Goal: Task Accomplishment & Management: Use online tool/utility

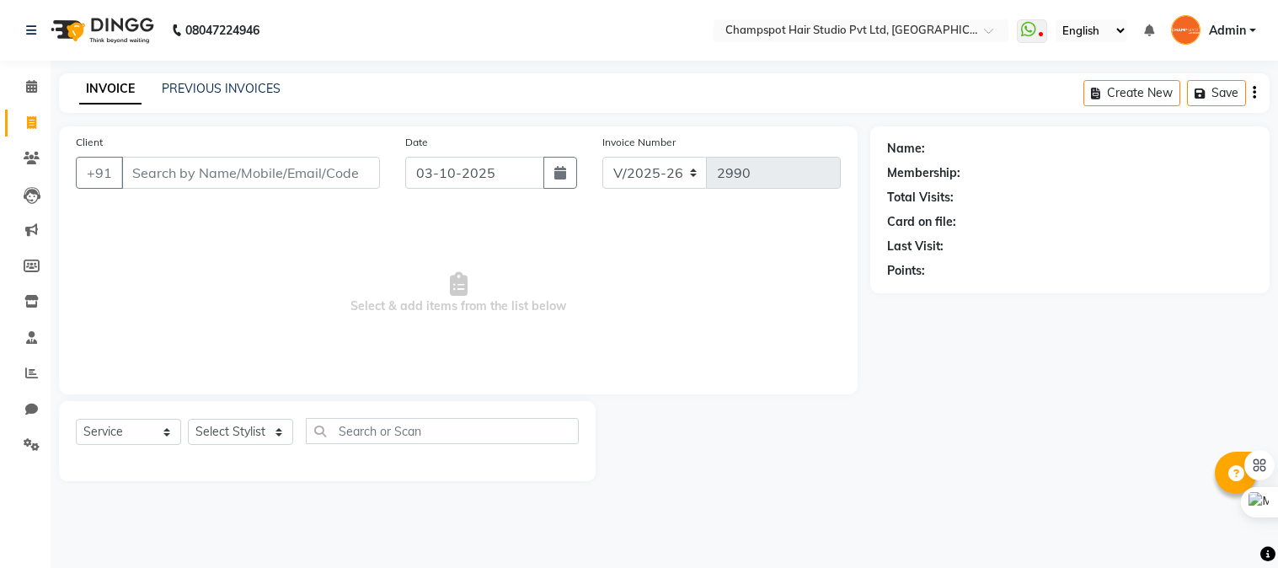
select select "7690"
select select "service"
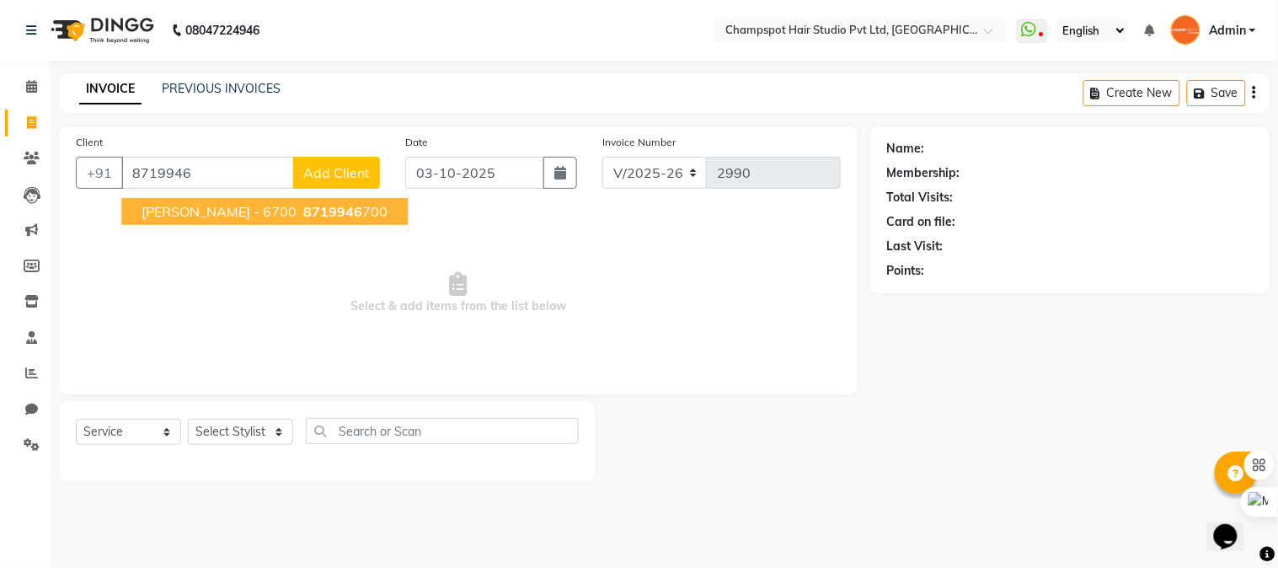
click at [233, 208] on span "[PERSON_NAME] - 6700" at bounding box center [219, 211] width 155 height 17
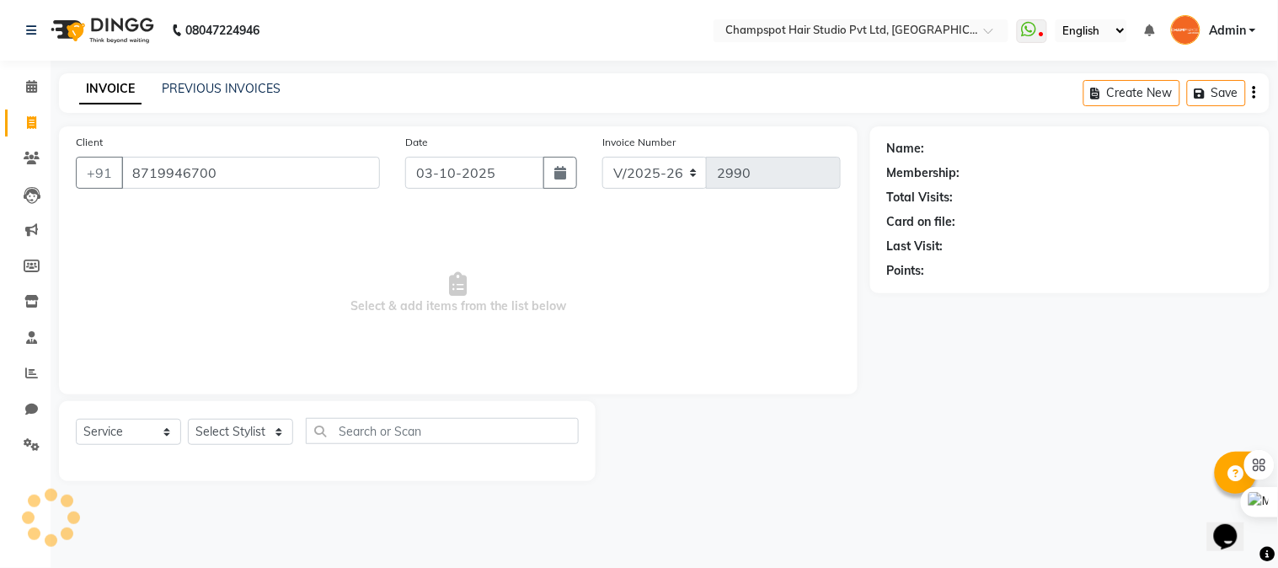
type input "8719946700"
select select "1: Object"
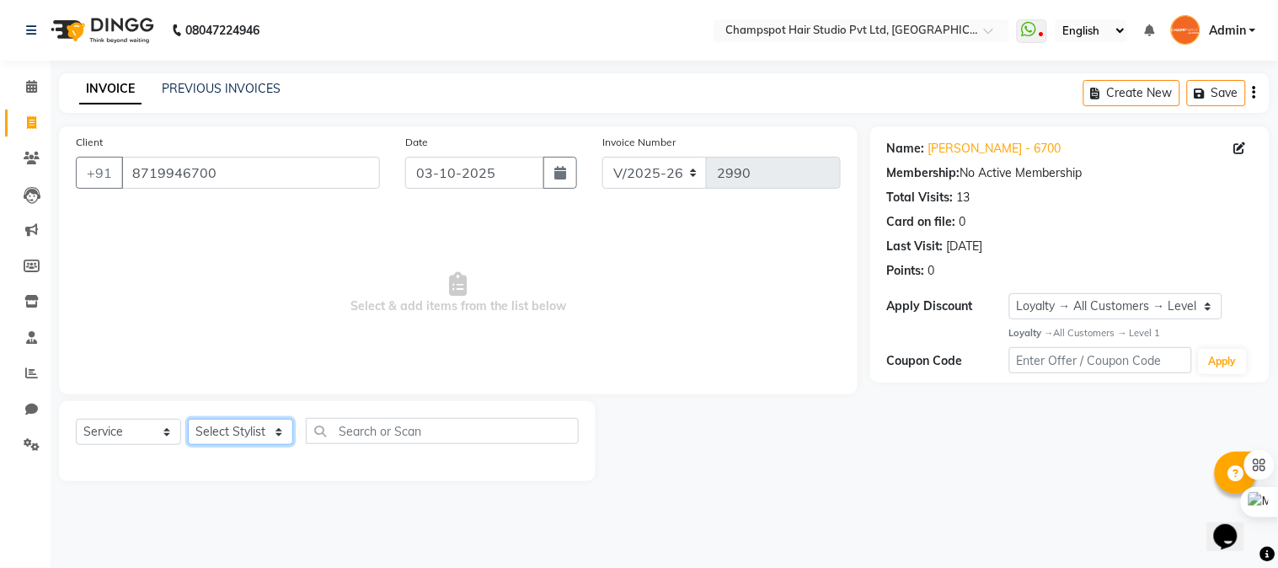
click at [262, 426] on select "Select Stylist Admin [PERSON_NAME] [PERSON_NAME] [PERSON_NAME] [PERSON_NAME] [P…" at bounding box center [240, 432] width 105 height 26
select select "69008"
click at [188, 420] on select "Select Stylist Admin [PERSON_NAME] [PERSON_NAME] [PERSON_NAME] [PERSON_NAME] [P…" at bounding box center [240, 432] width 105 height 26
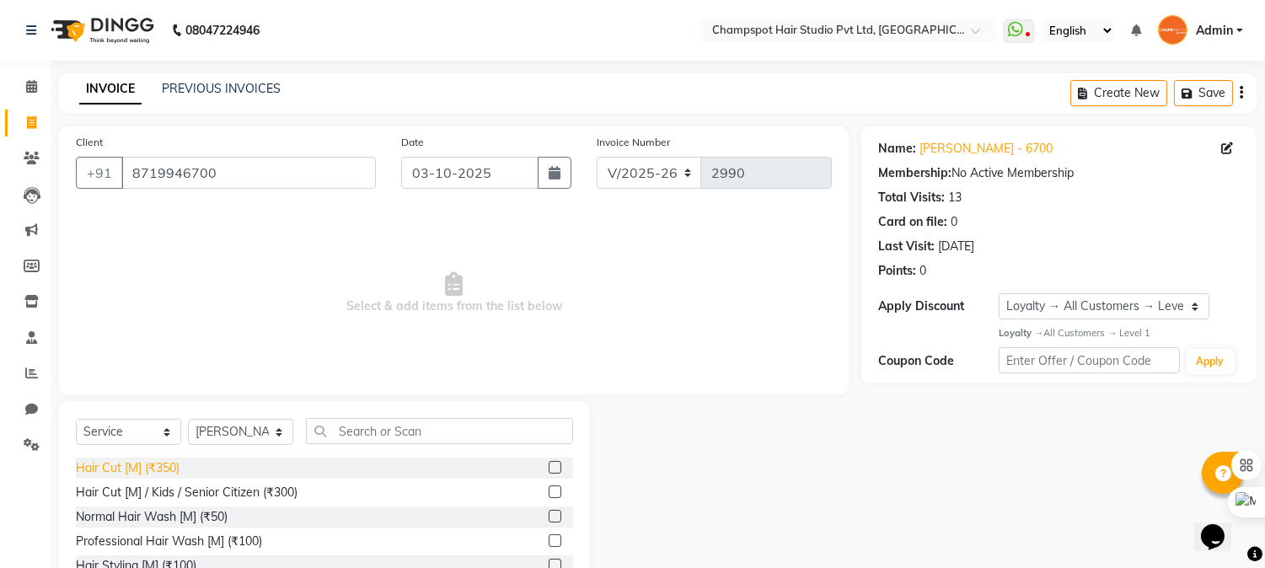
click at [179, 463] on div "Hair Cut [M] (₹350)" at bounding box center [128, 468] width 104 height 18
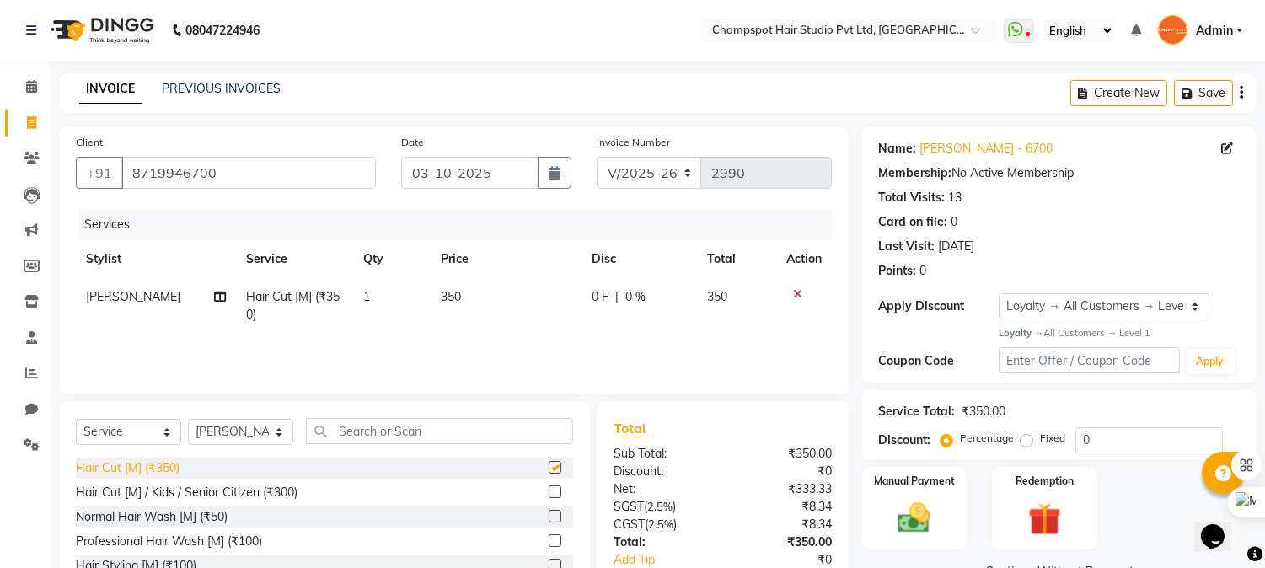
checkbox input "false"
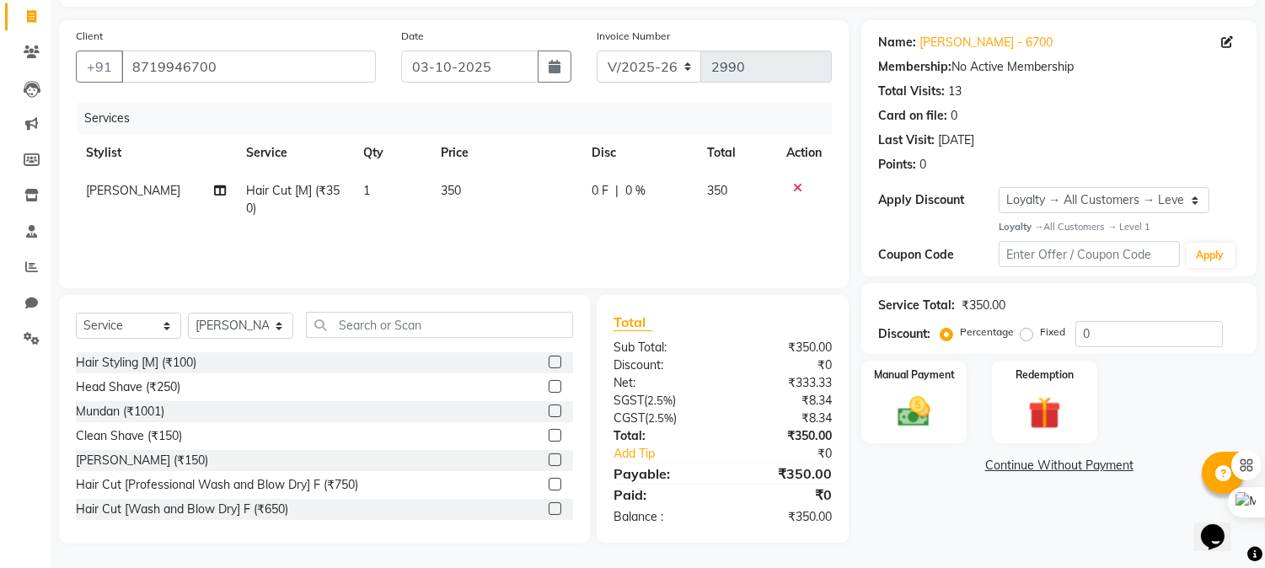
scroll to position [94, 0]
click at [119, 460] on div "[PERSON_NAME] (₹150)" at bounding box center [142, 464] width 132 height 18
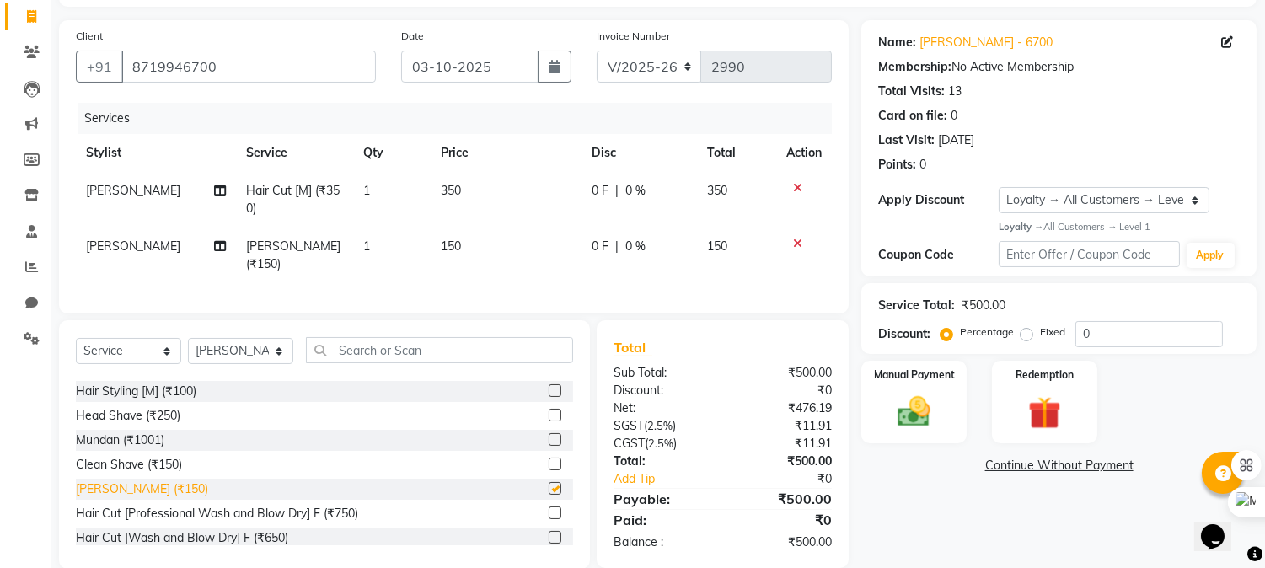
checkbox input "false"
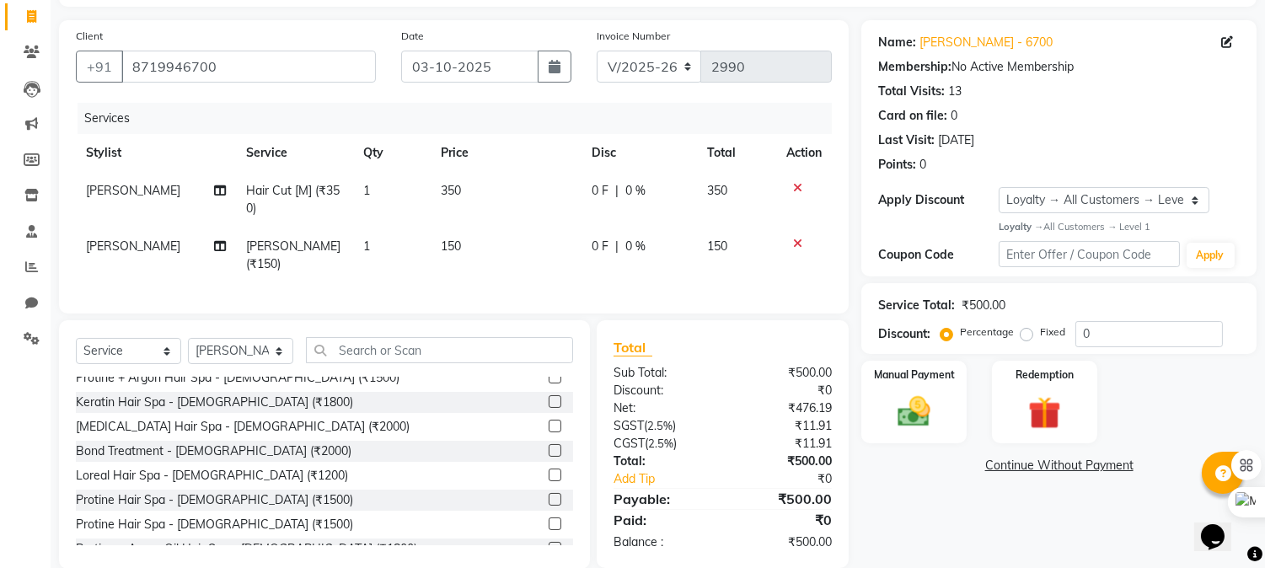
scroll to position [655, 0]
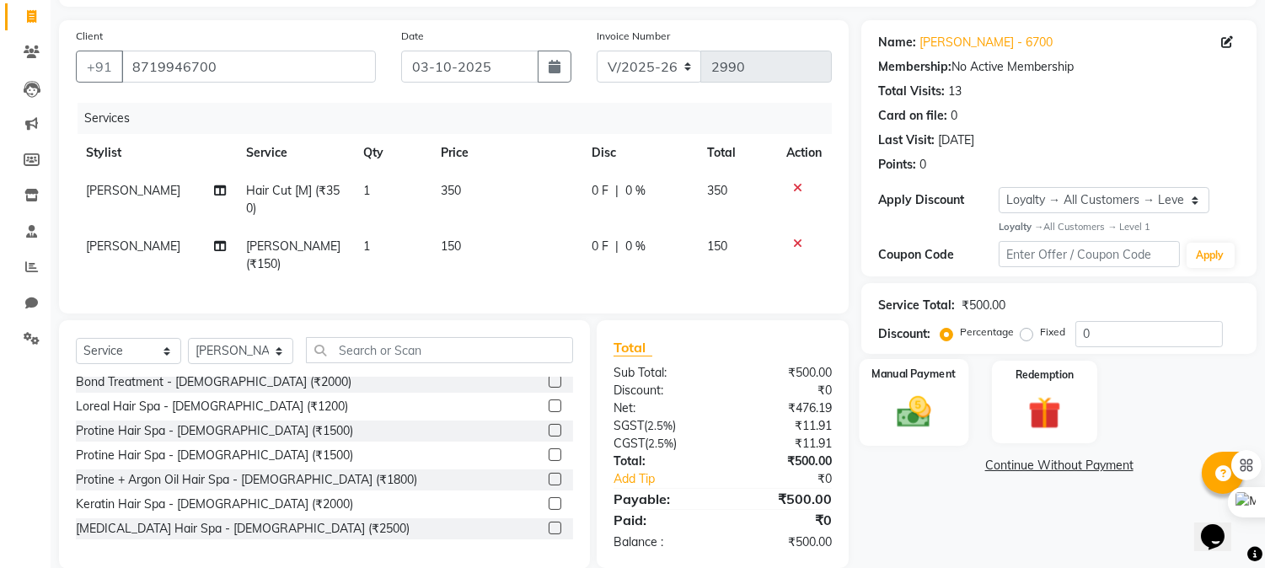
click at [913, 396] on img at bounding box center [915, 412] width 56 height 40
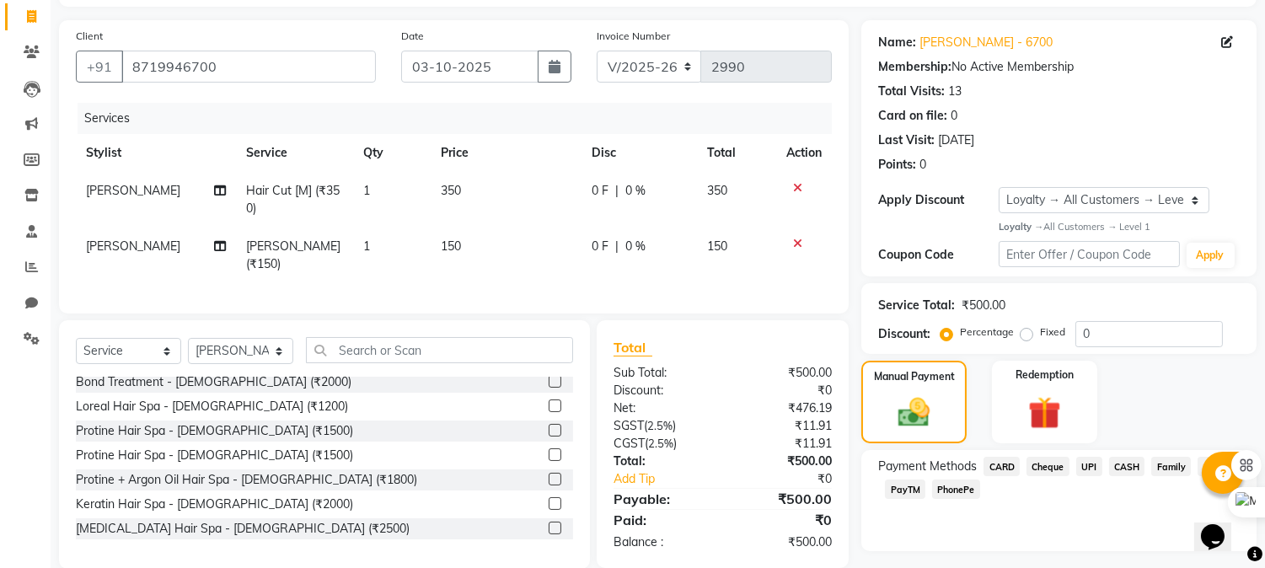
click at [1096, 465] on span "UPI" at bounding box center [1089, 466] width 26 height 19
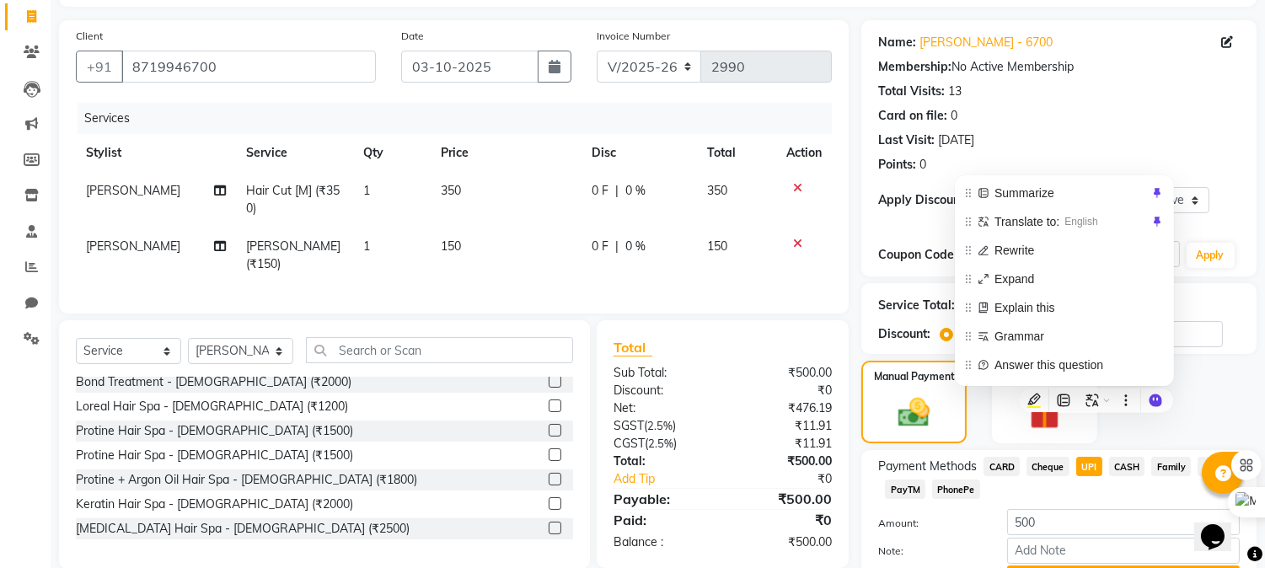
scroll to position [196, 0]
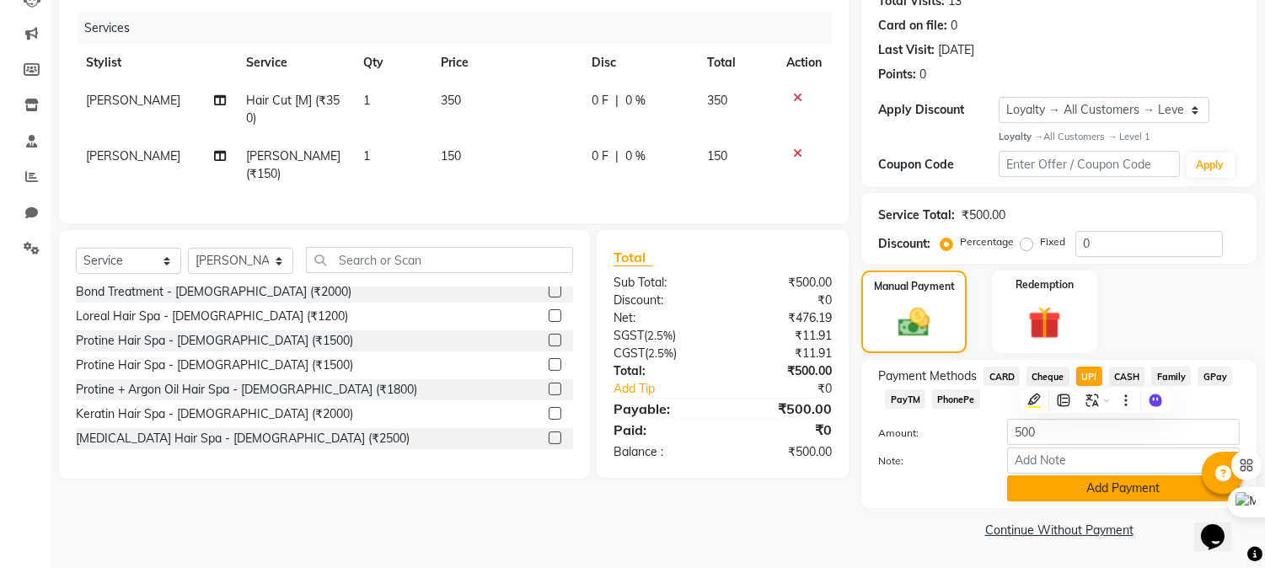
click at [1119, 481] on button "Add Payment" at bounding box center [1123, 488] width 233 height 26
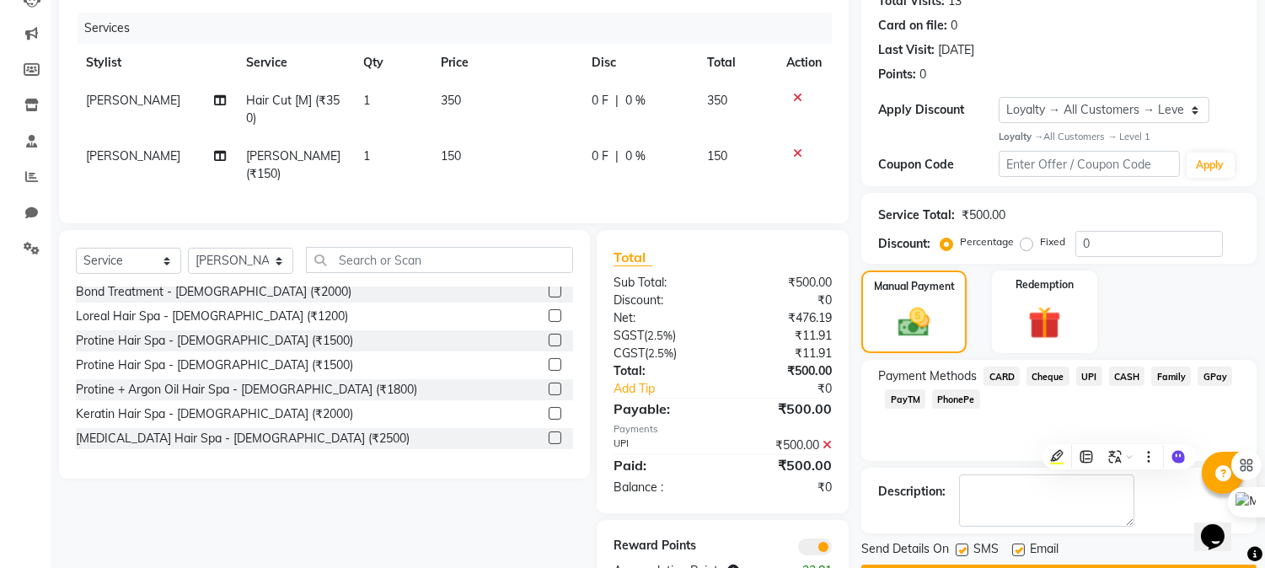
scroll to position [246, 0]
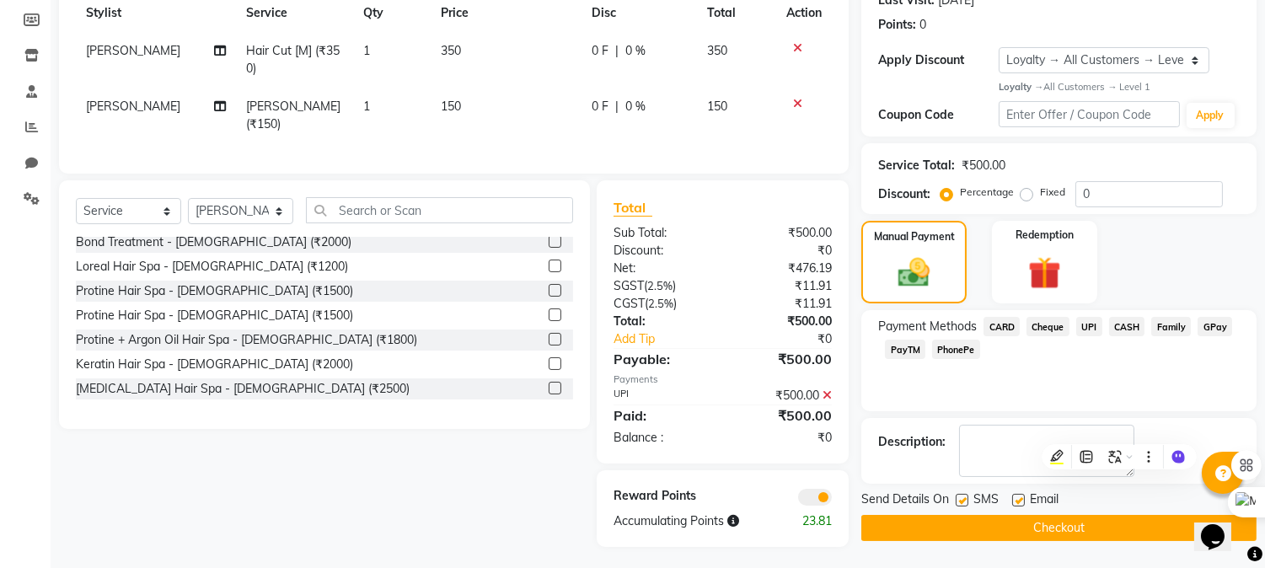
click at [1097, 521] on button "Checkout" at bounding box center [1058, 528] width 395 height 26
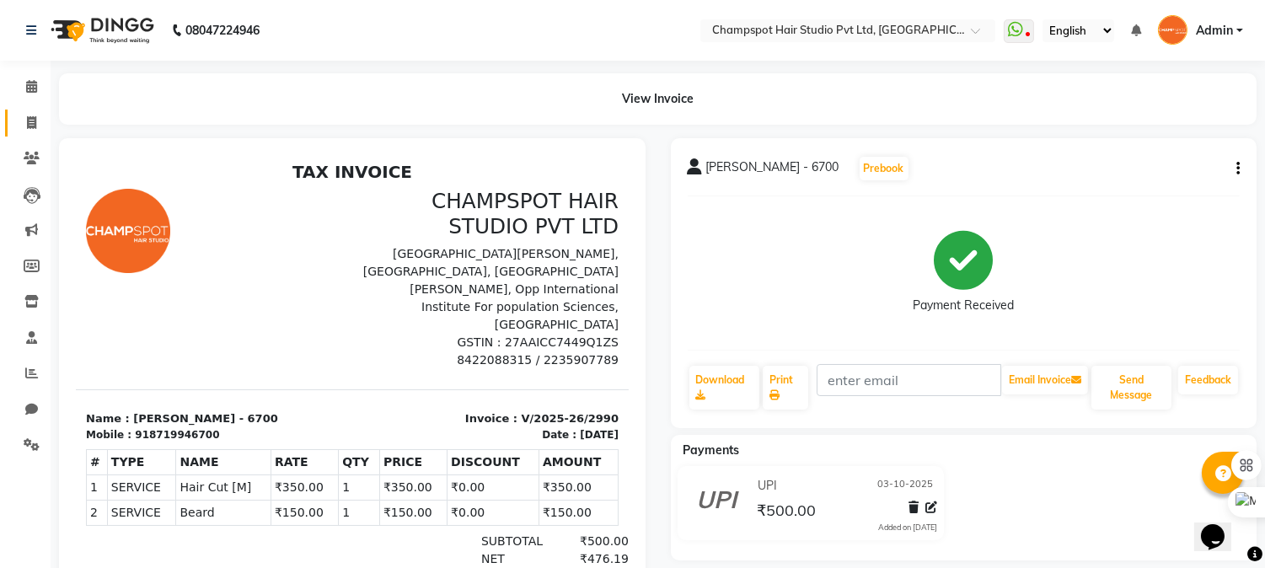
drag, startPoint x: 455, startPoint y: 393, endPoint x: 28, endPoint y: 110, distance: 512.6
click at [28, 110] on link "Invoice" at bounding box center [25, 124] width 40 height 28
select select "service"
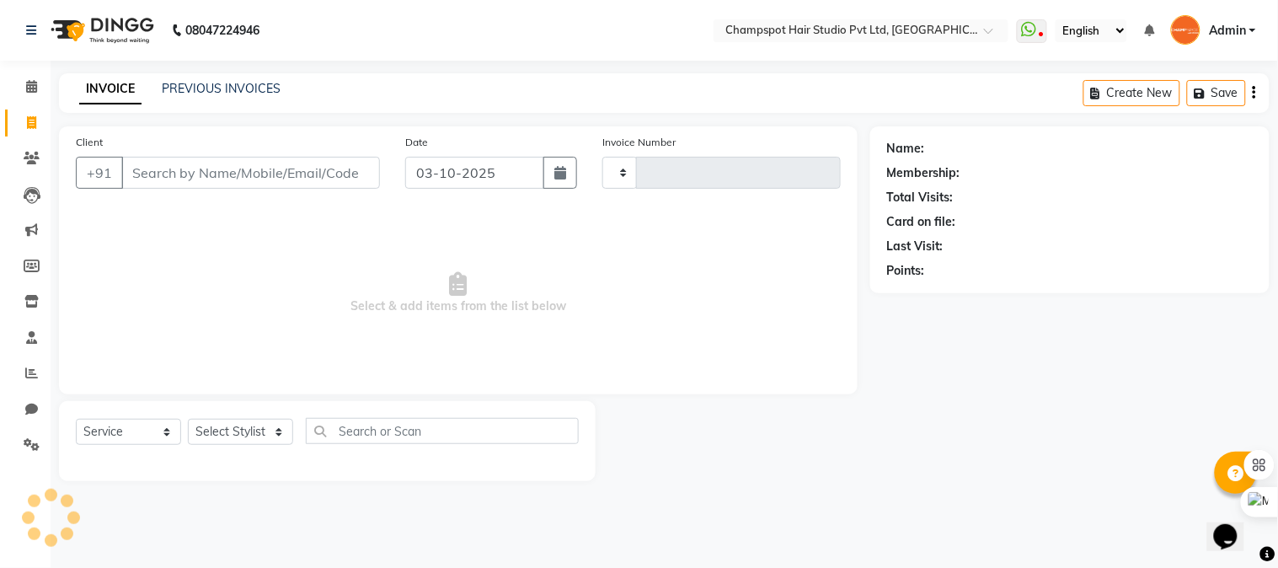
type input "2991"
select select "7690"
click at [267, 418] on div "Select Service Product Membership Package Voucher Prepaid Gift Card Select Styl…" at bounding box center [327, 438] width 503 height 40
click at [268, 434] on select "Select Stylist" at bounding box center [240, 432] width 105 height 26
drag, startPoint x: 265, startPoint y: 421, endPoint x: 258, endPoint y: 458, distance: 36.9
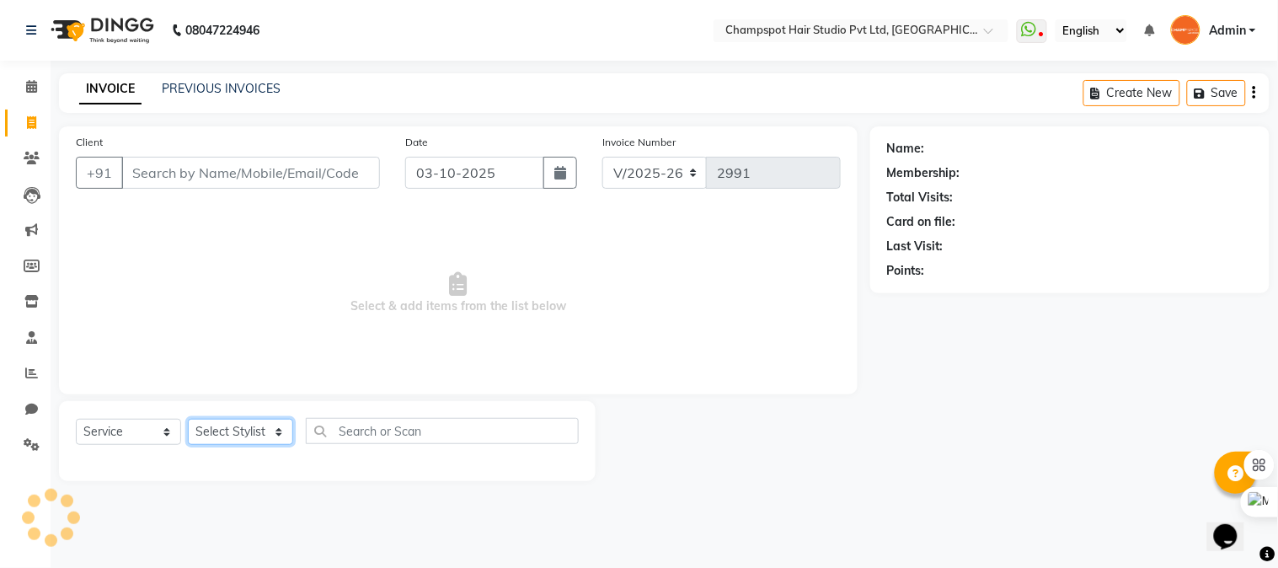
click at [265, 421] on select "Select Stylist" at bounding box center [240, 432] width 105 height 26
click at [275, 438] on select "Select Stylist Admin [PERSON_NAME] [PERSON_NAME] [PERSON_NAME] [PERSON_NAME] [P…" at bounding box center [240, 432] width 105 height 26
select select "69005"
click at [188, 420] on select "Select Stylist Admin [PERSON_NAME] [PERSON_NAME] [PERSON_NAME] [PERSON_NAME] [P…" at bounding box center [240, 432] width 105 height 26
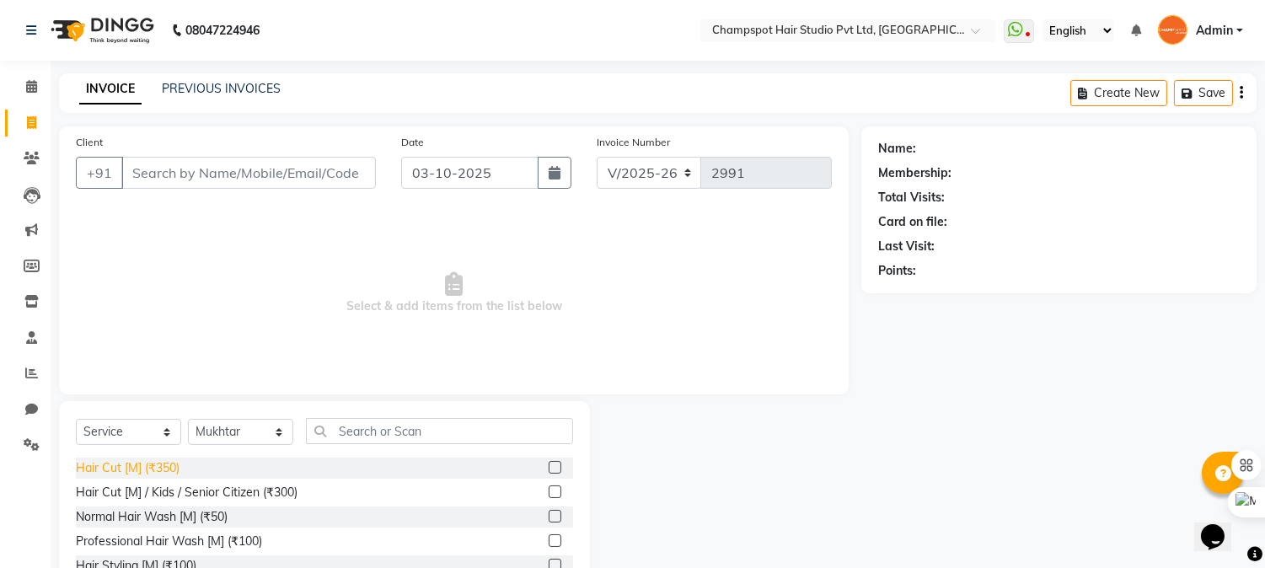
click at [148, 468] on div "Hair Cut [M] (₹350)" at bounding box center [128, 468] width 104 height 18
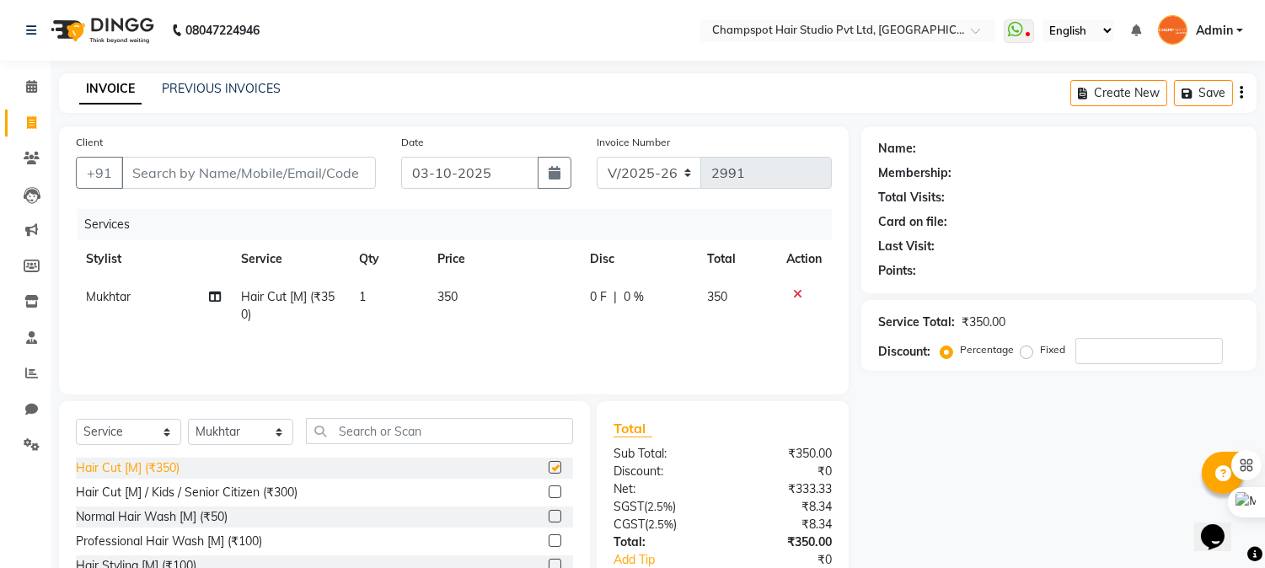
checkbox input "false"
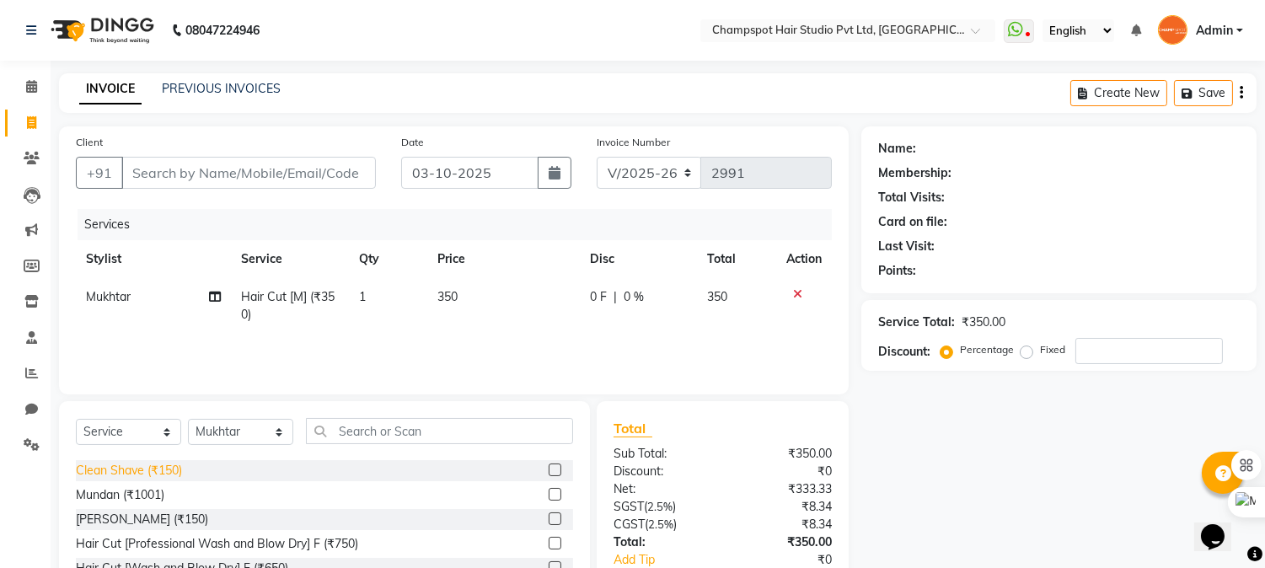
scroll to position [187, 0]
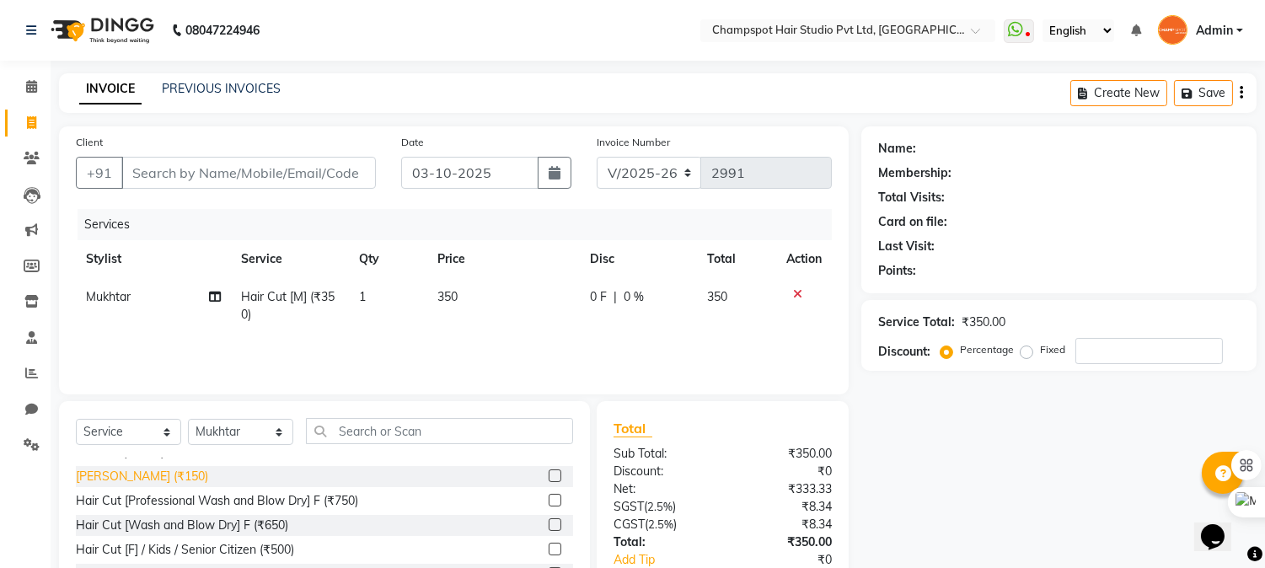
click at [120, 473] on div "[PERSON_NAME] (₹150)" at bounding box center [142, 477] width 132 height 18
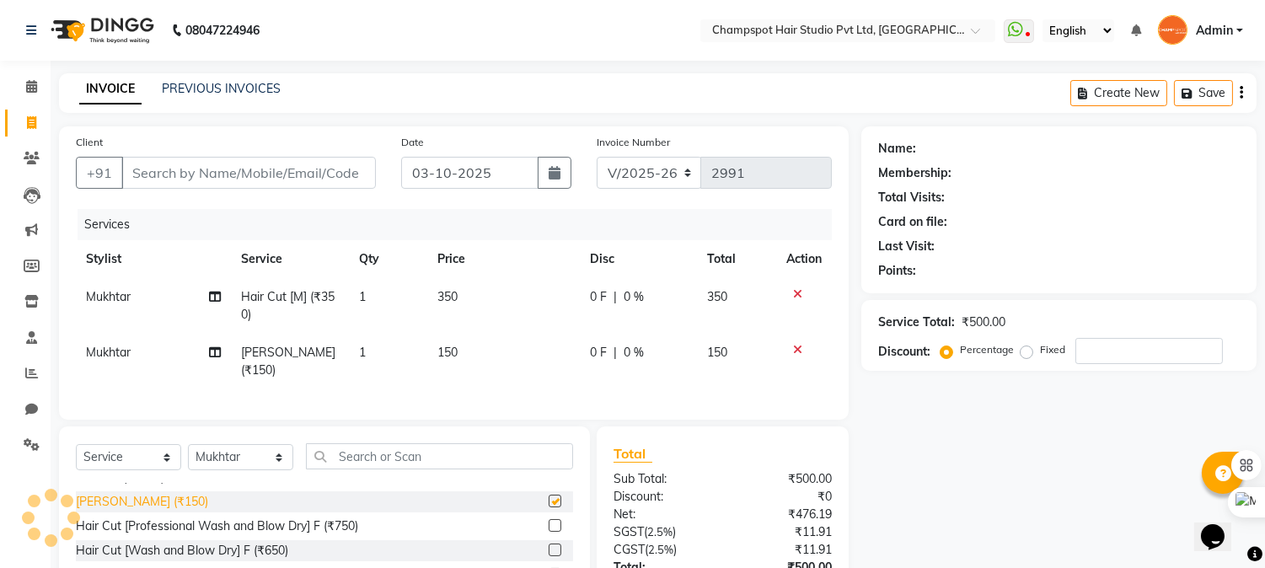
checkbox input "false"
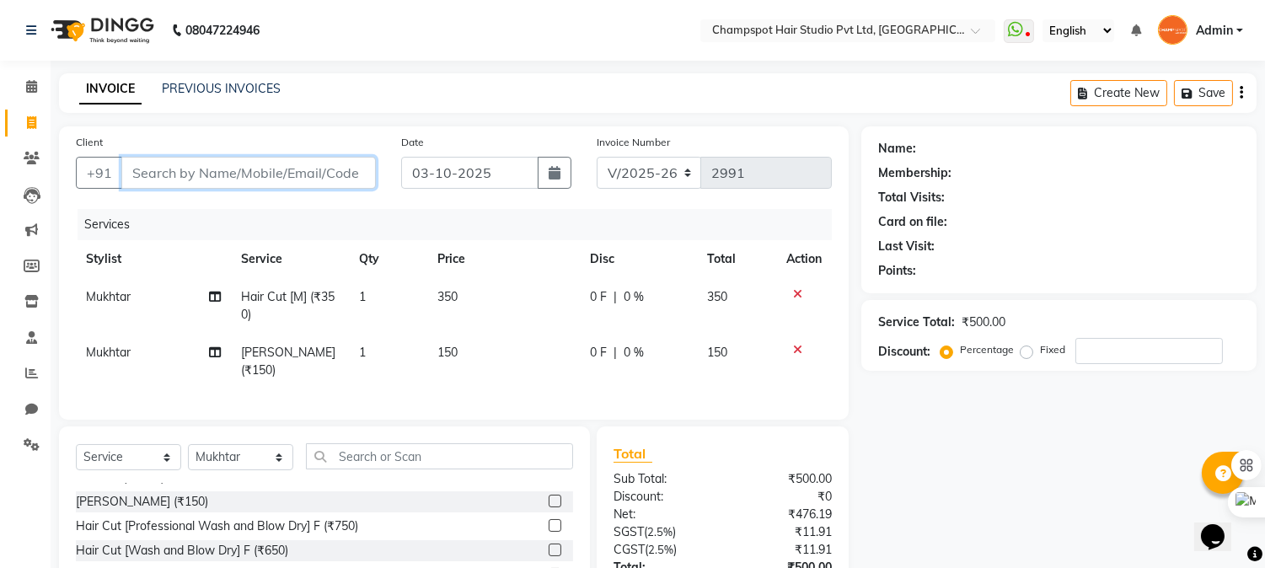
click at [251, 175] on input "Client" at bounding box center [248, 173] width 254 height 32
click at [190, 157] on input "Client" at bounding box center [248, 173] width 254 height 32
click at [191, 175] on input "Client" at bounding box center [248, 173] width 254 height 32
type input "4"
type input "0"
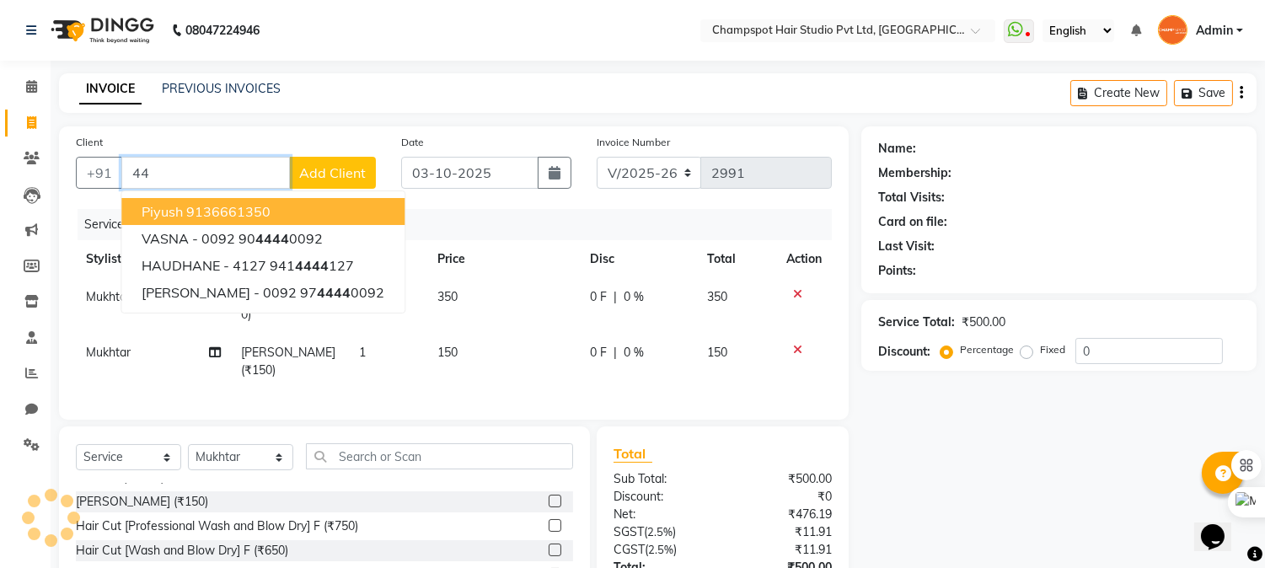
type input "4"
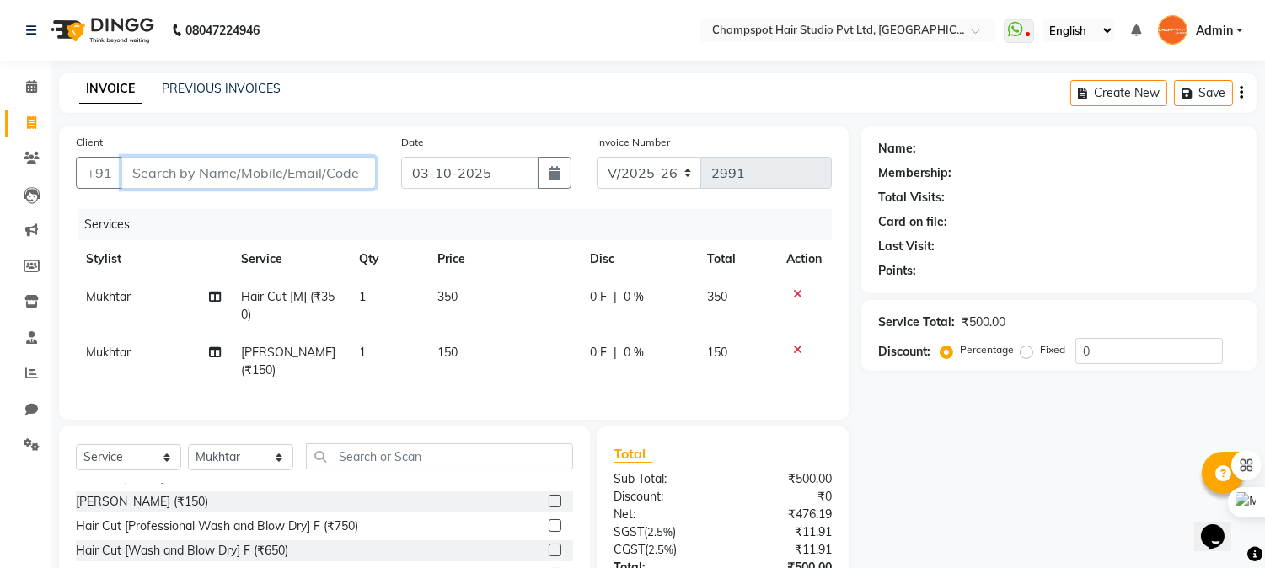
type input "1"
type input "3"
type input "7"
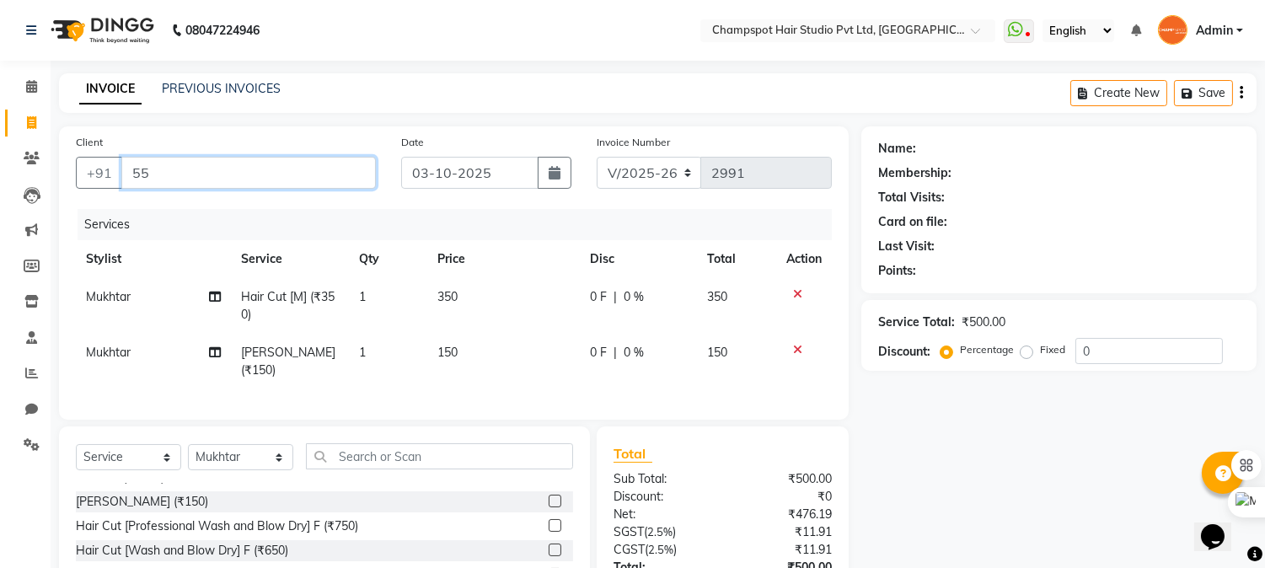
type input "5"
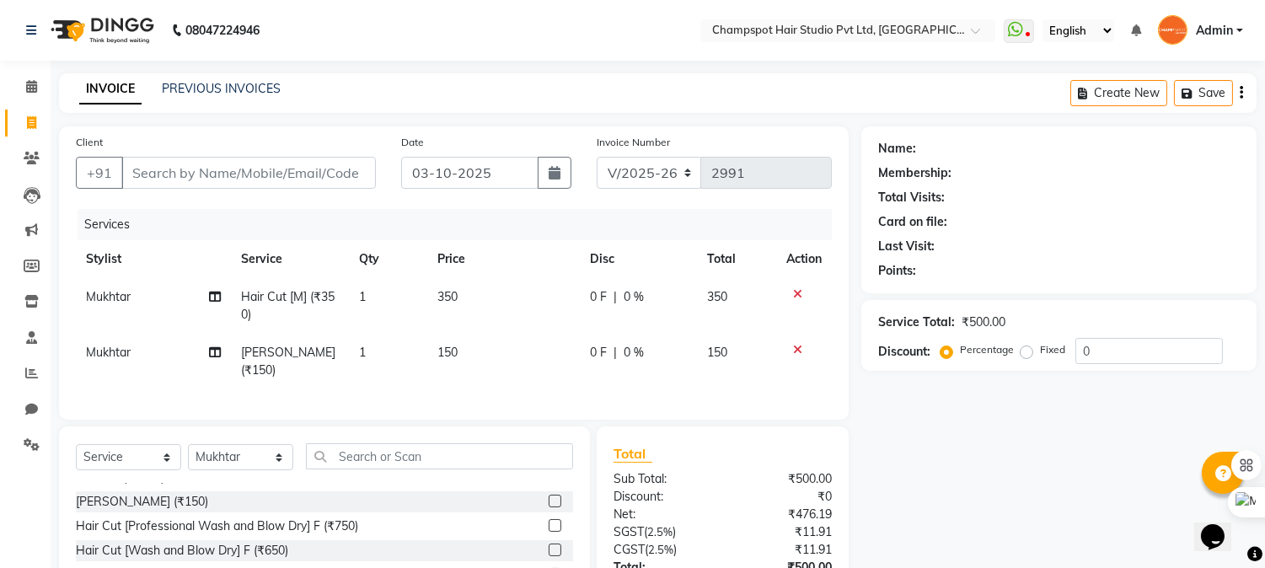
drag, startPoint x: 0, startPoint y: 415, endPoint x: 0, endPoint y: 456, distance: 41.3
drag, startPoint x: 0, startPoint y: 456, endPoint x: 472, endPoint y: 60, distance: 616.1
click at [472, 60] on nav "08047224946 Select Location × Champspot Hair Studio Pvt Ltd, Chembur WhatsApp S…" at bounding box center [632, 30] width 1265 height 61
click at [301, 179] on input "Client" at bounding box center [248, 173] width 254 height 32
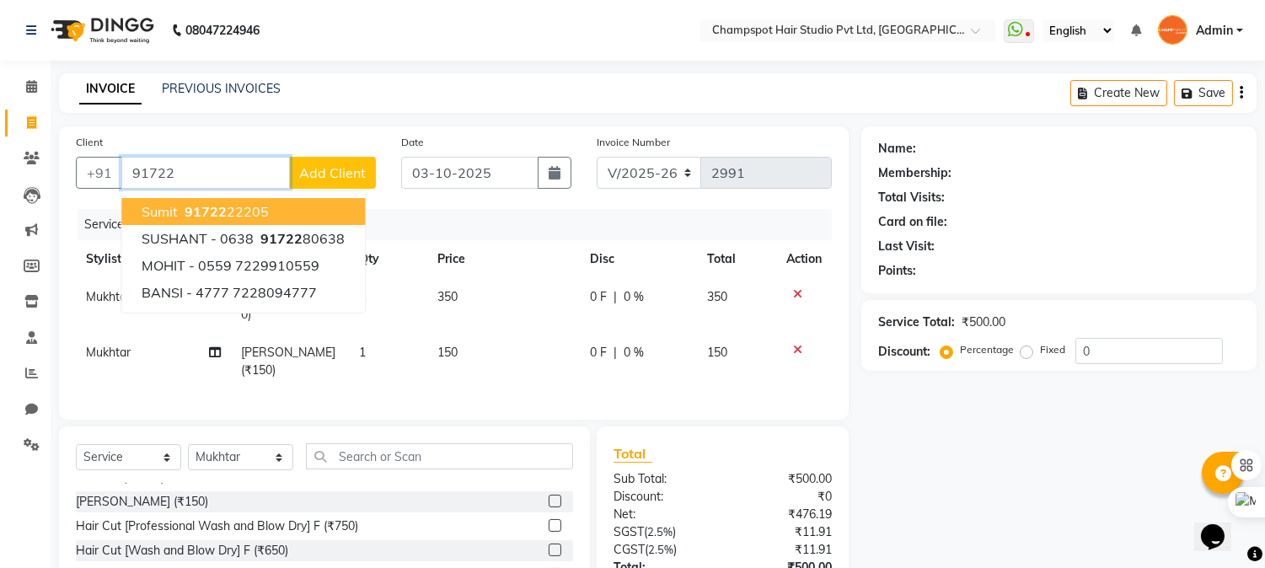
click at [260, 209] on ngb-highlight "91722 22205" at bounding box center [225, 211] width 88 height 17
type input "9172222205"
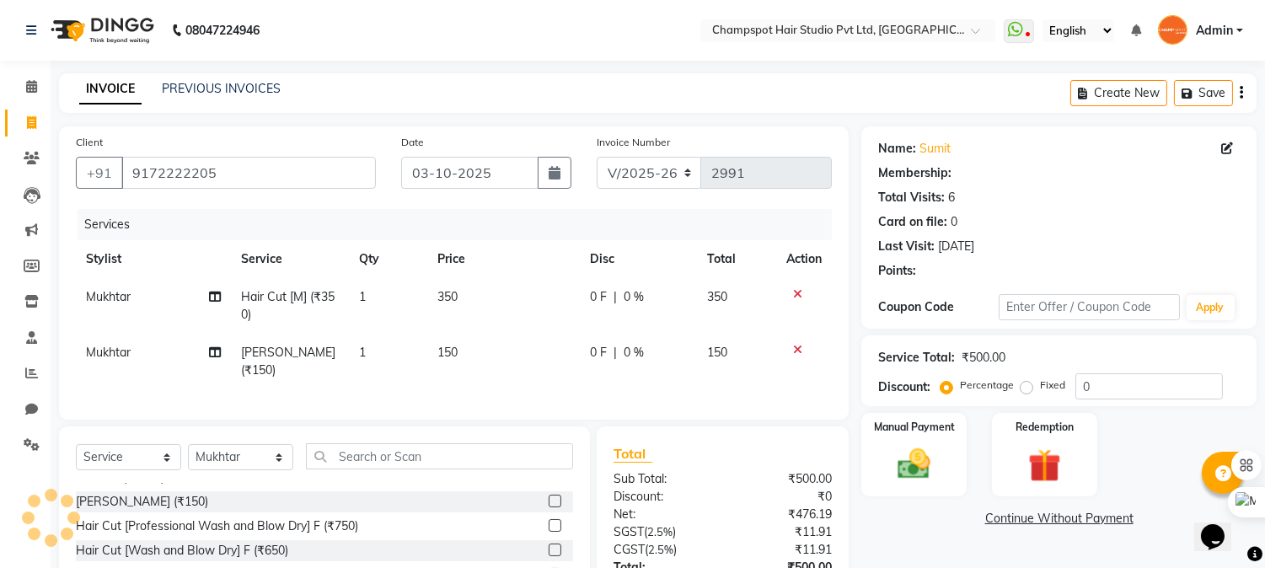
select select "1: Object"
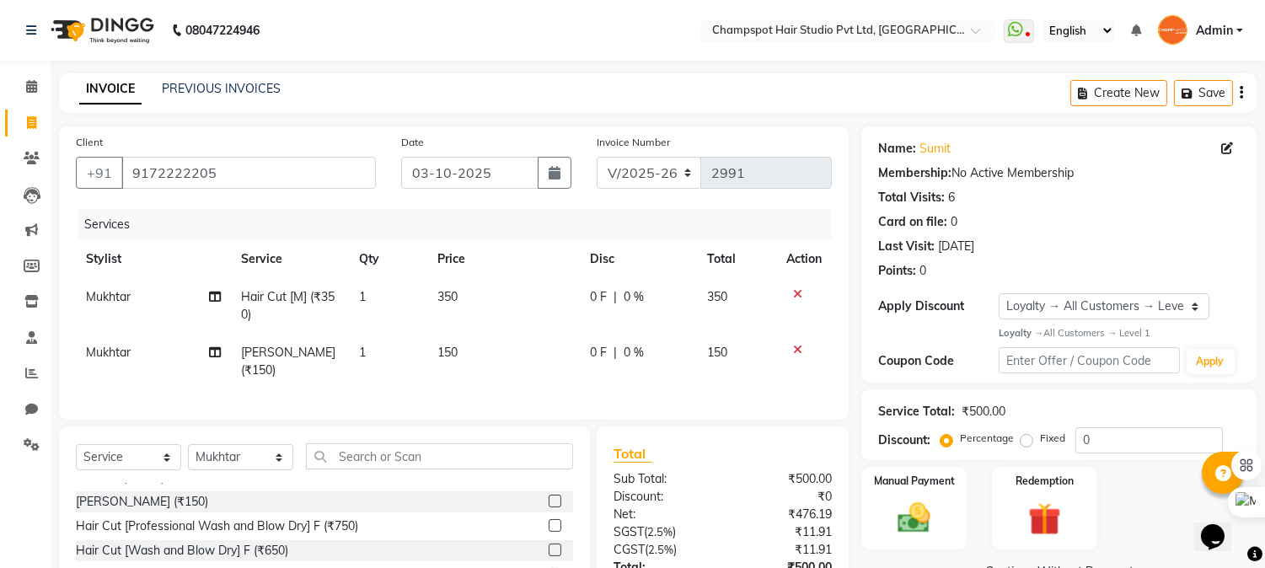
scroll to position [128, 0]
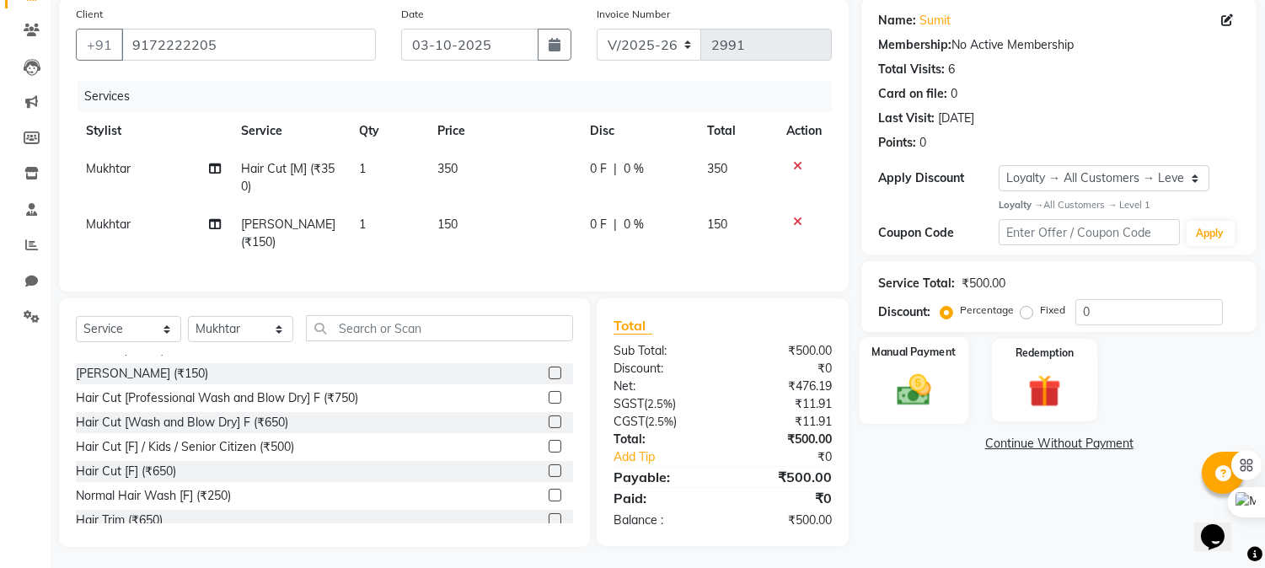
click at [903, 380] on img at bounding box center [915, 390] width 56 height 40
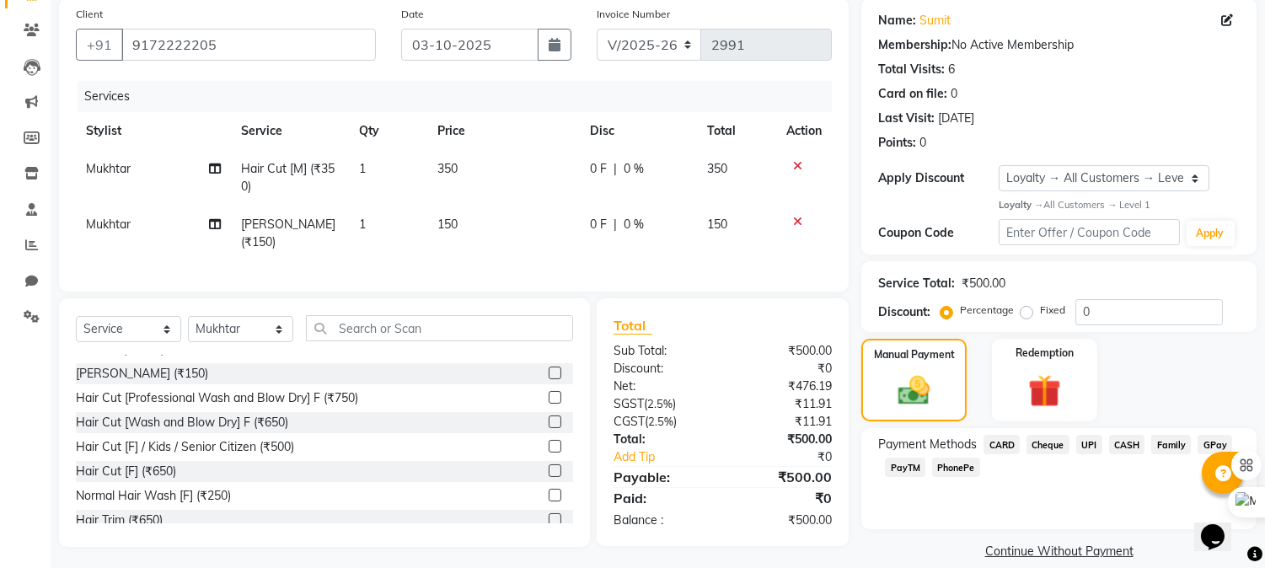
click at [1083, 441] on span "UPI" at bounding box center [1089, 444] width 26 height 19
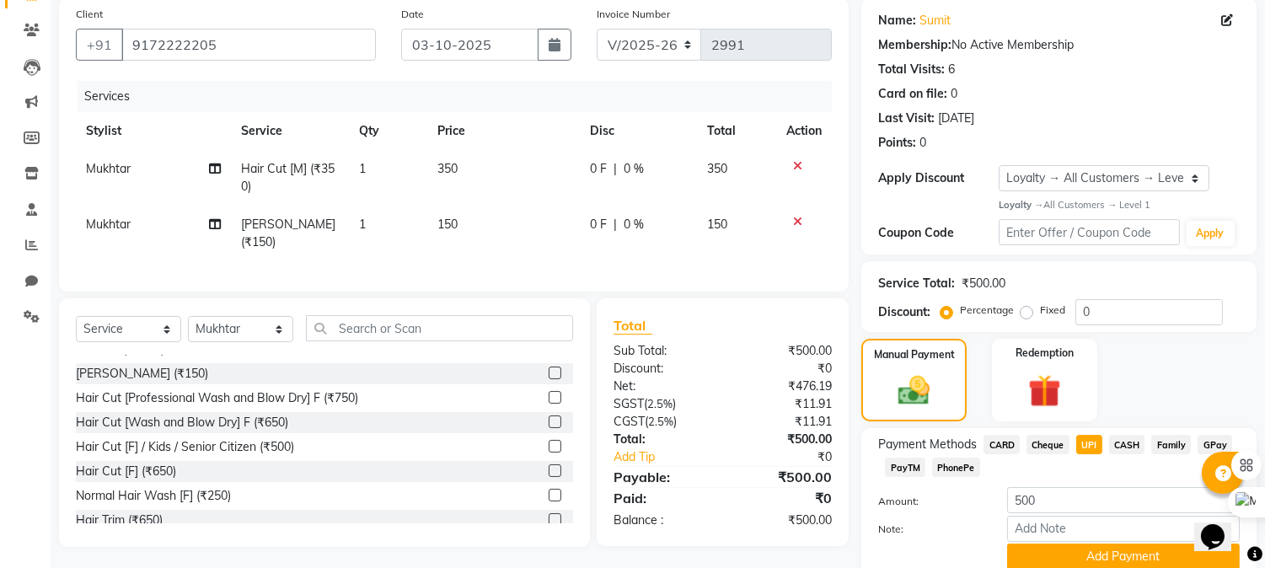
scroll to position [196, 0]
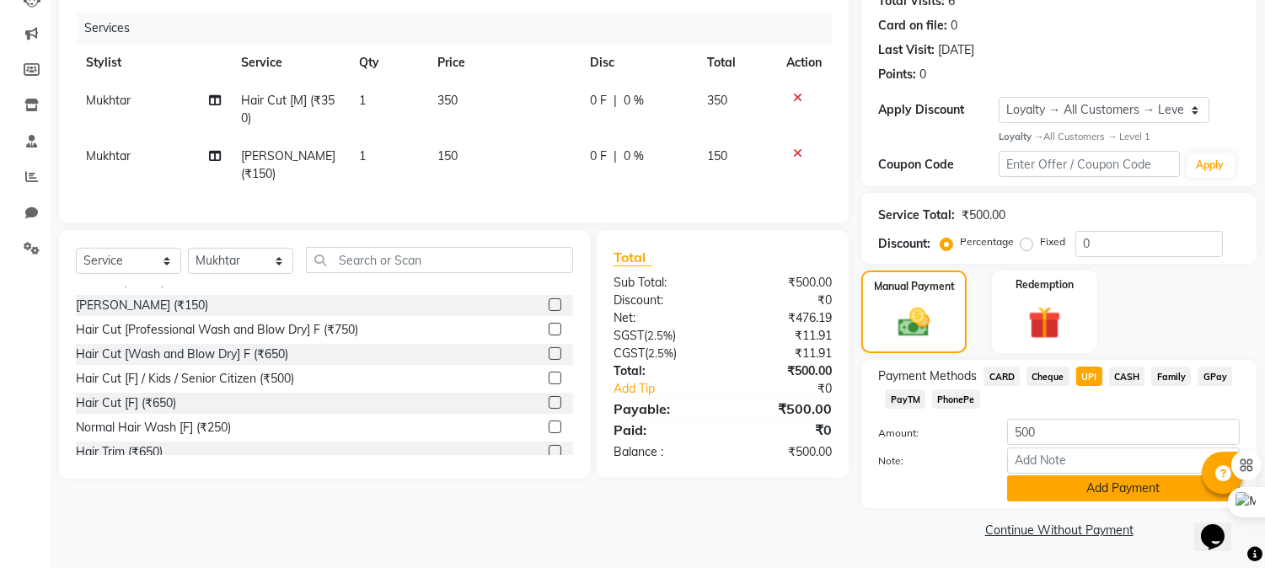
click at [1101, 484] on button "Add Payment" at bounding box center [1123, 488] width 233 height 26
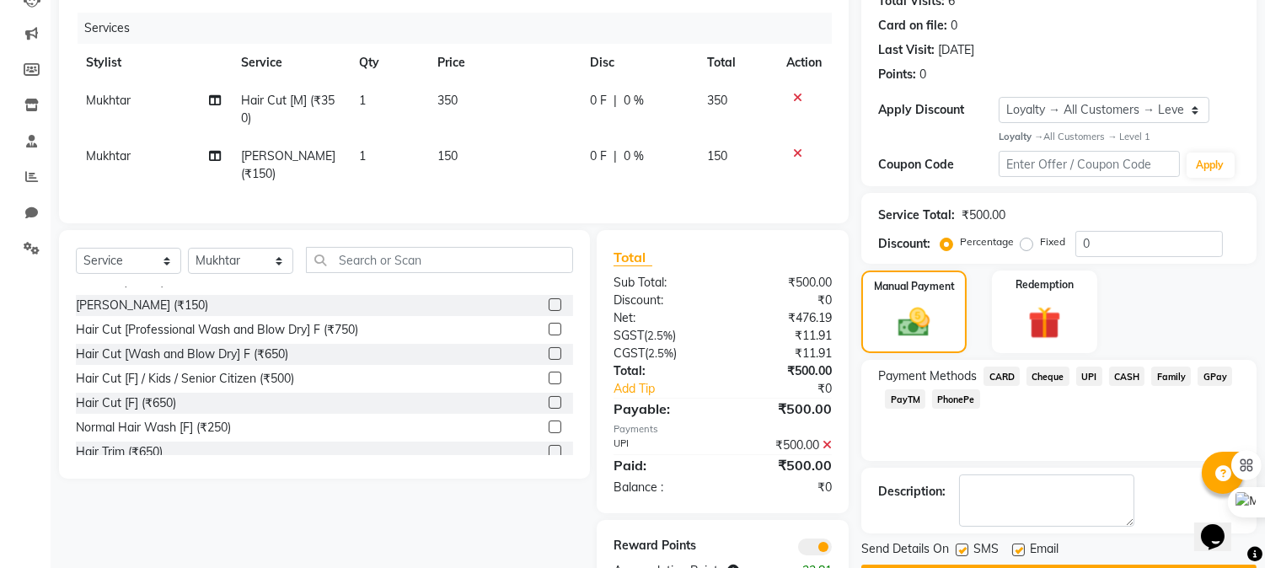
scroll to position [246, 0]
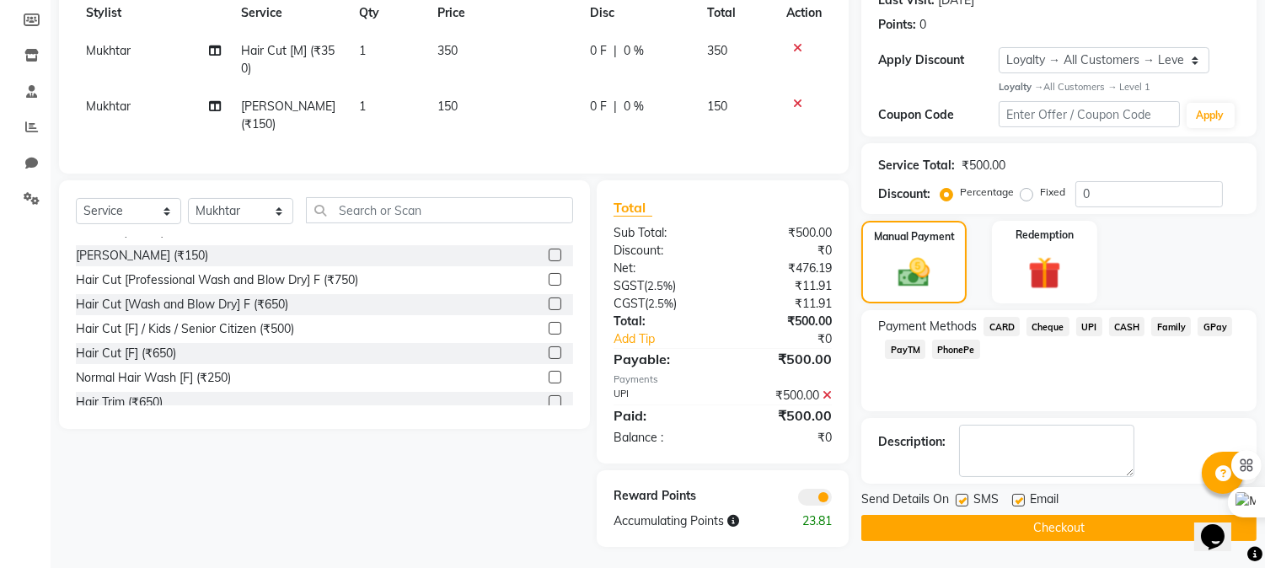
click at [1094, 527] on button "Checkout" at bounding box center [1058, 528] width 395 height 26
